Goal: Task Accomplishment & Management: Manage account settings

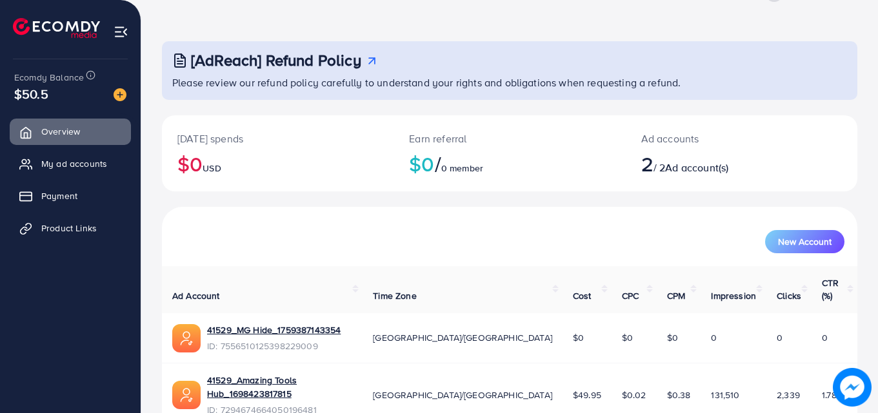
scroll to position [81, 0]
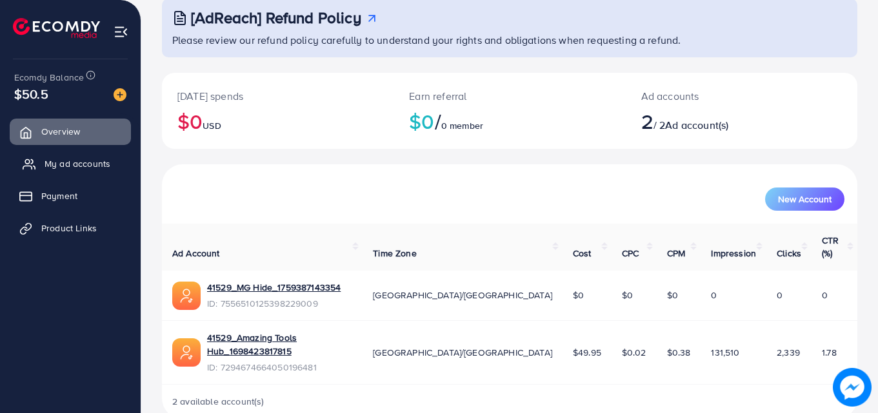
click at [55, 166] on span "My ad accounts" at bounding box center [78, 163] width 66 height 13
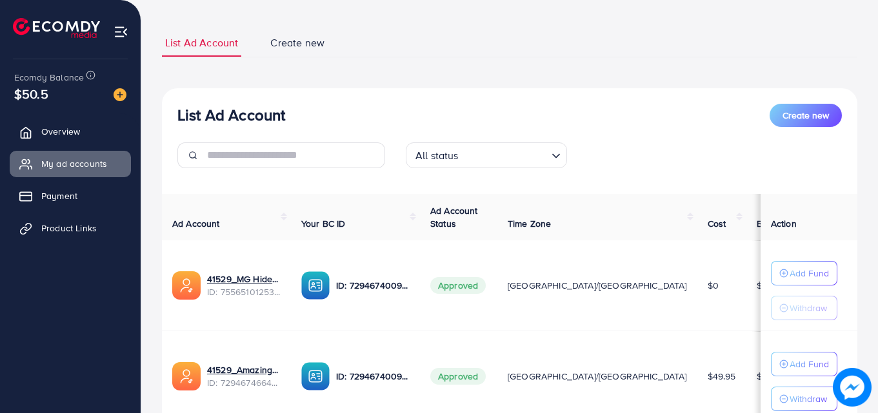
scroll to position [129, 0]
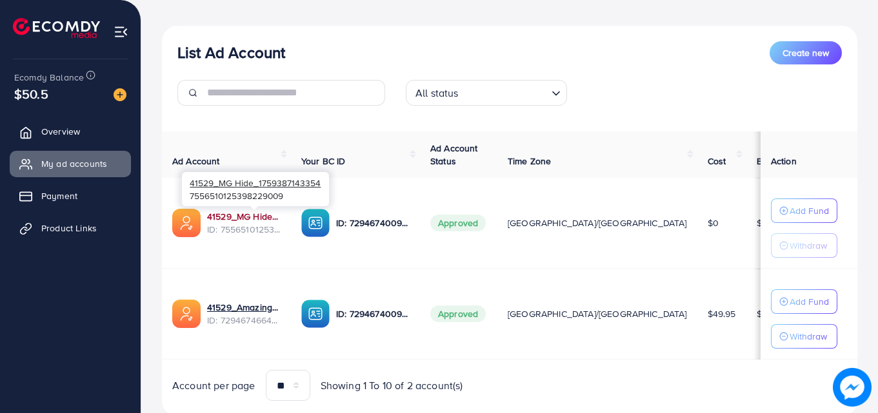
click at [258, 219] on link "41529_MG Hide_1759387143354" at bounding box center [244, 216] width 74 height 13
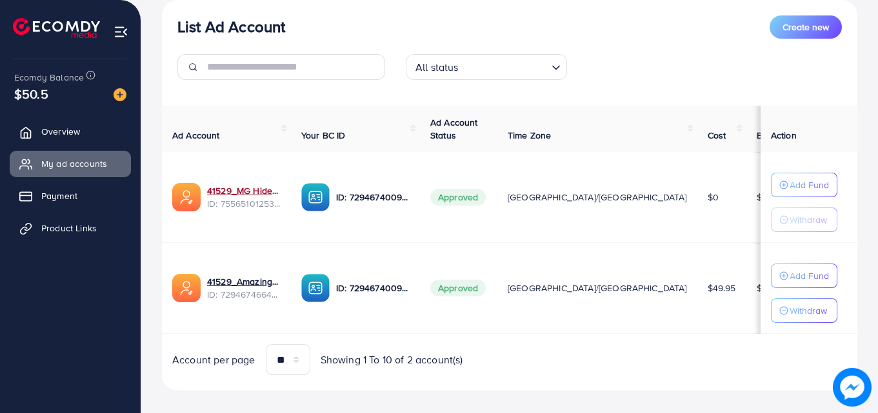
scroll to position [168, 0]
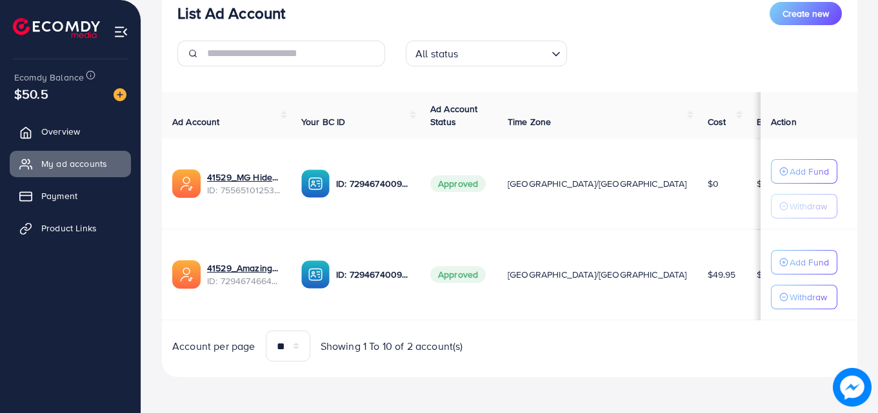
click at [84, 104] on div "Ecomdy Balance $50.5" at bounding box center [70, 86] width 120 height 54
click at [92, 94] on div "$50.5" at bounding box center [70, 93] width 112 height 19
click at [117, 90] on img at bounding box center [120, 94] width 13 height 13
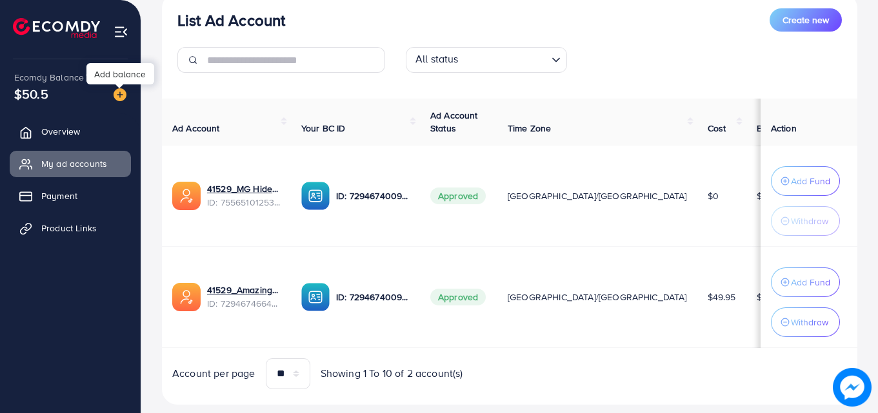
scroll to position [175, 0]
